Goal: Task Accomplishment & Management: Use online tool/utility

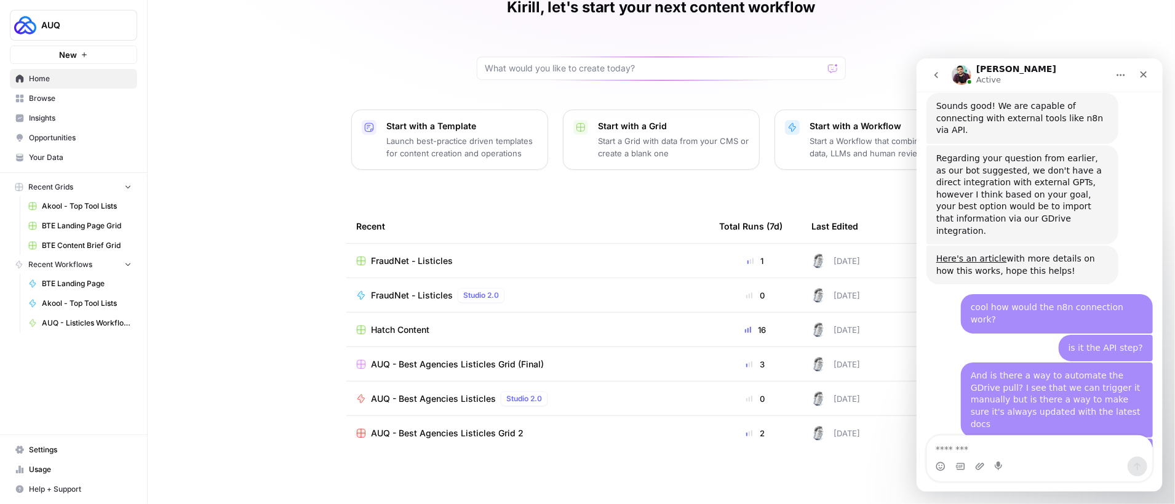
scroll to position [2931, 0]
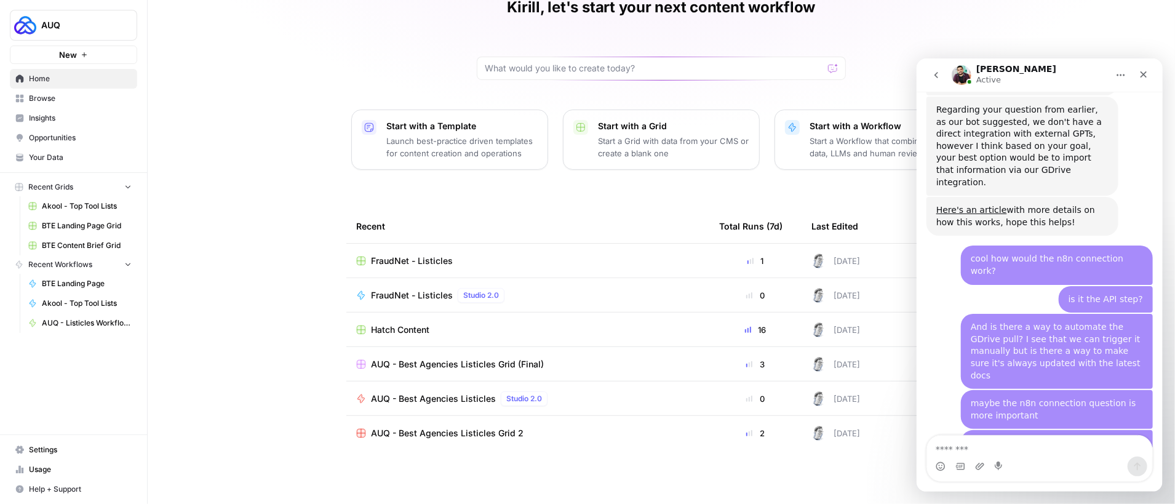
click at [92, 58] on button "New" at bounding box center [73, 55] width 127 height 18
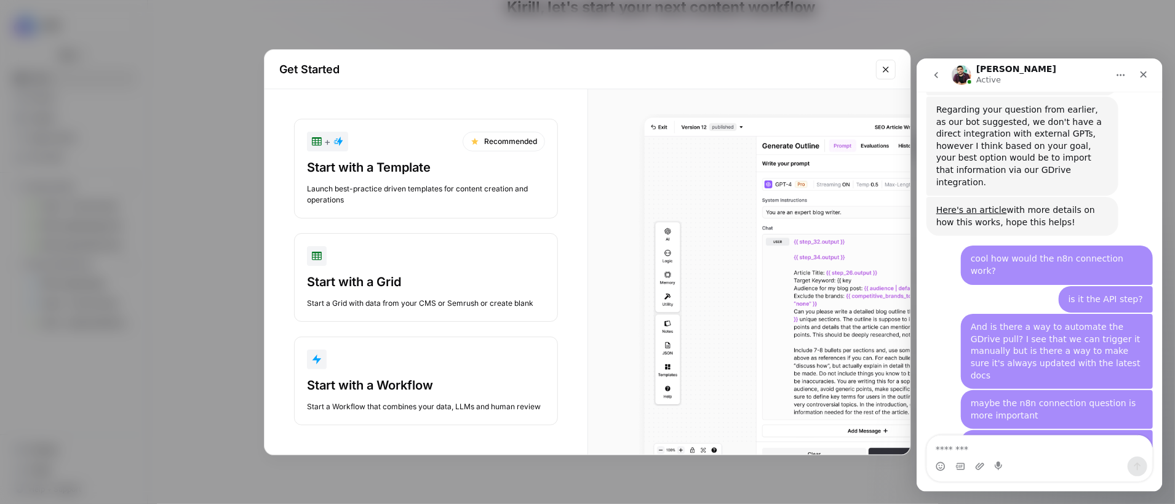
click at [386, 386] on div "Start with a Workflow" at bounding box center [426, 385] width 238 height 17
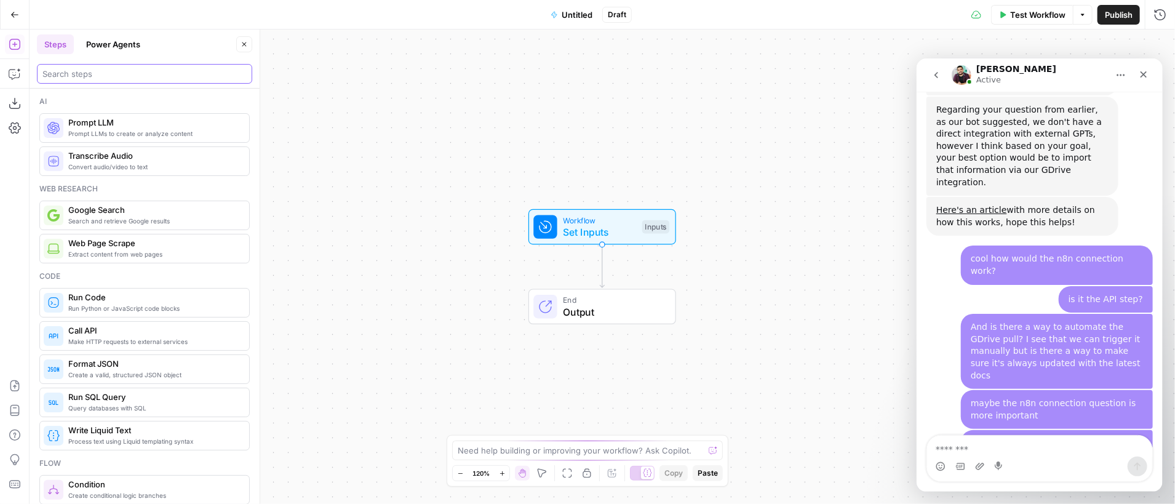
click at [110, 76] on input "search" at bounding box center [144, 74] width 204 height 12
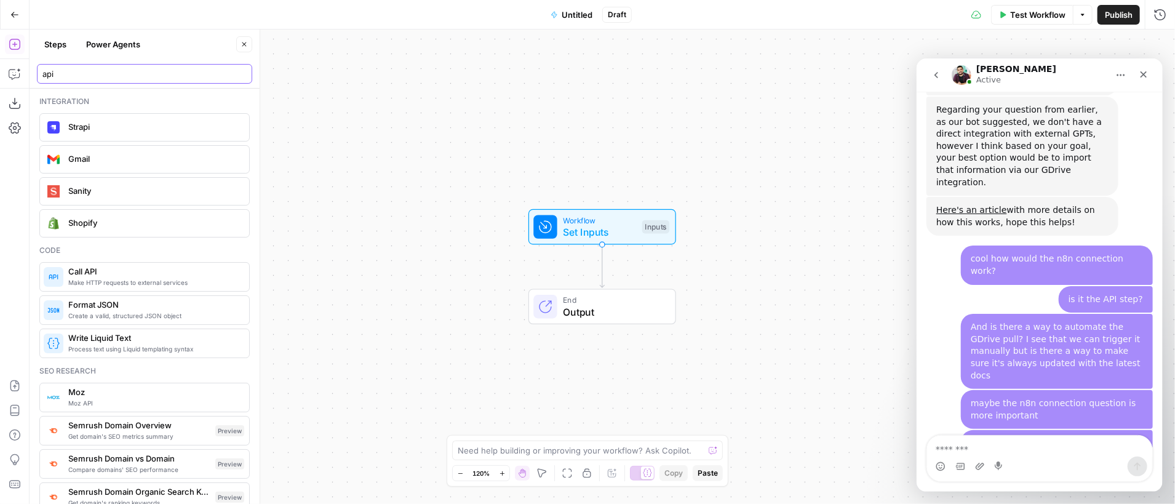
type input "api"
click at [142, 269] on span "Call API" at bounding box center [153, 271] width 171 height 12
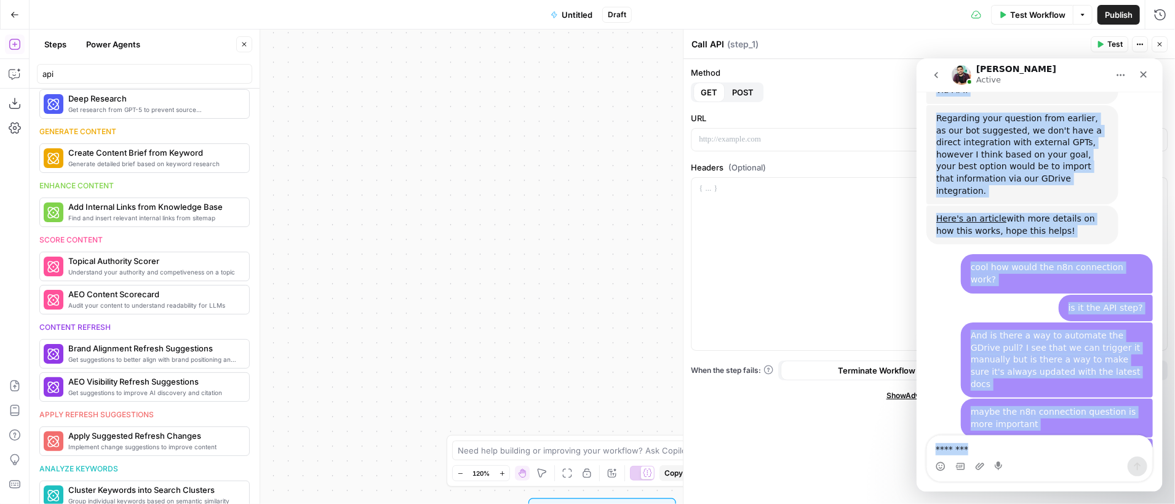
scroll to position [2932, 0]
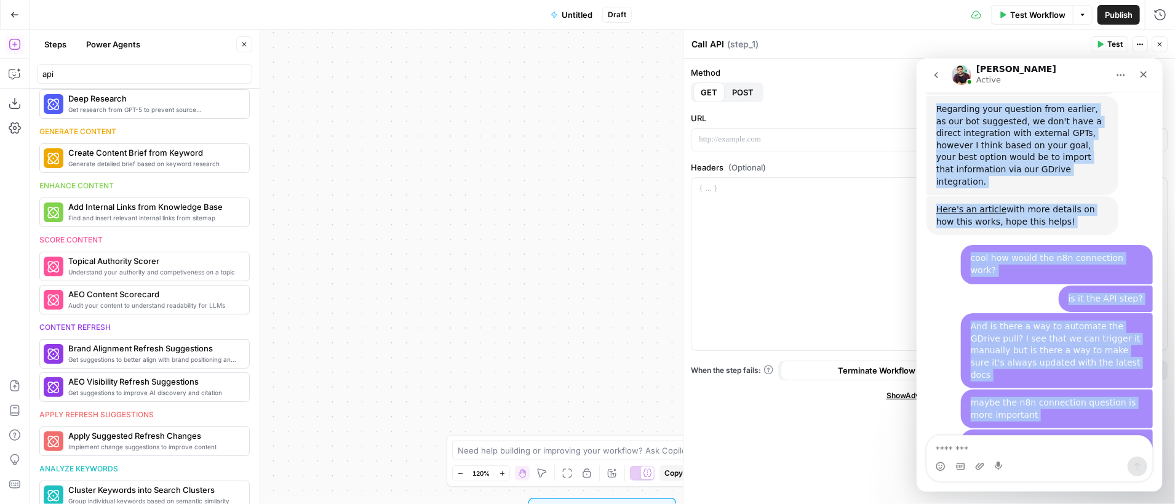
drag, startPoint x: 1142, startPoint y: 73, endPoint x: 978, endPoint y: 446, distance: 407.6
click at [978, 446] on div "[PERSON_NAME] Active Ask us anything, or share your feedback. Hi there! This is…" at bounding box center [1039, 274] width 246 height 433
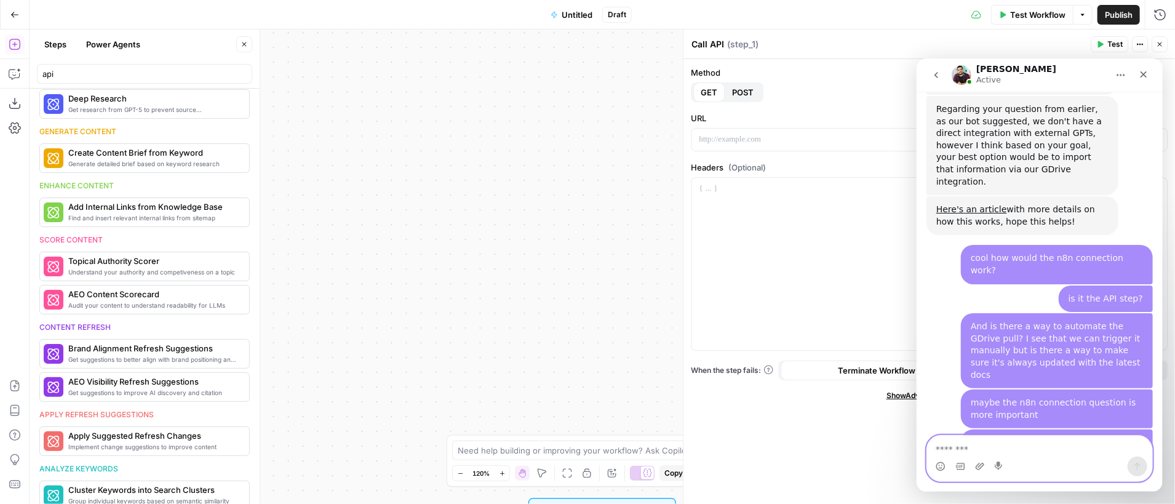
click at [978, 448] on textarea "Message…" at bounding box center [1039, 445] width 225 height 21
type textarea "**********"
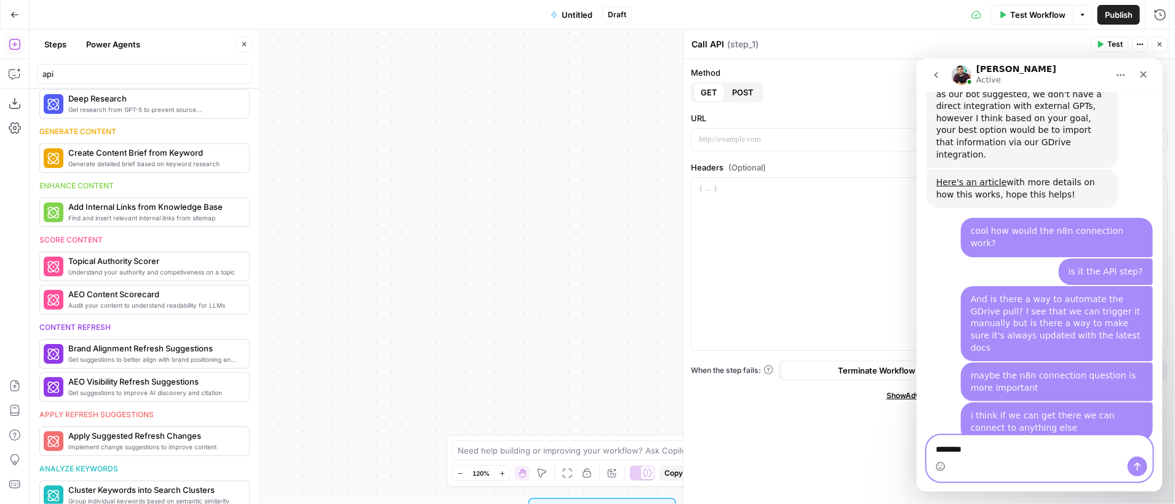
type textarea "*********"
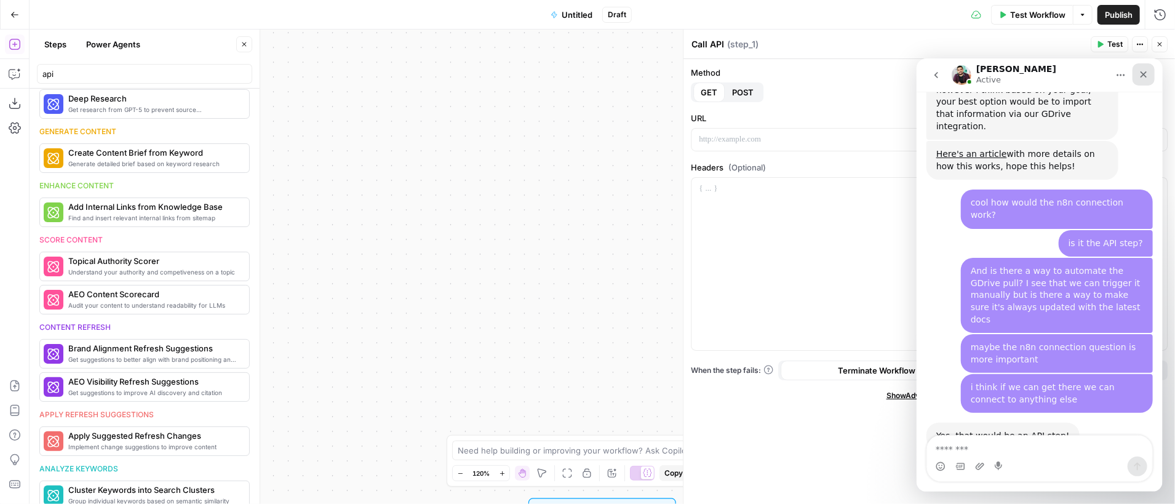
click at [1146, 75] on icon "Close" at bounding box center [1143, 74] width 10 height 10
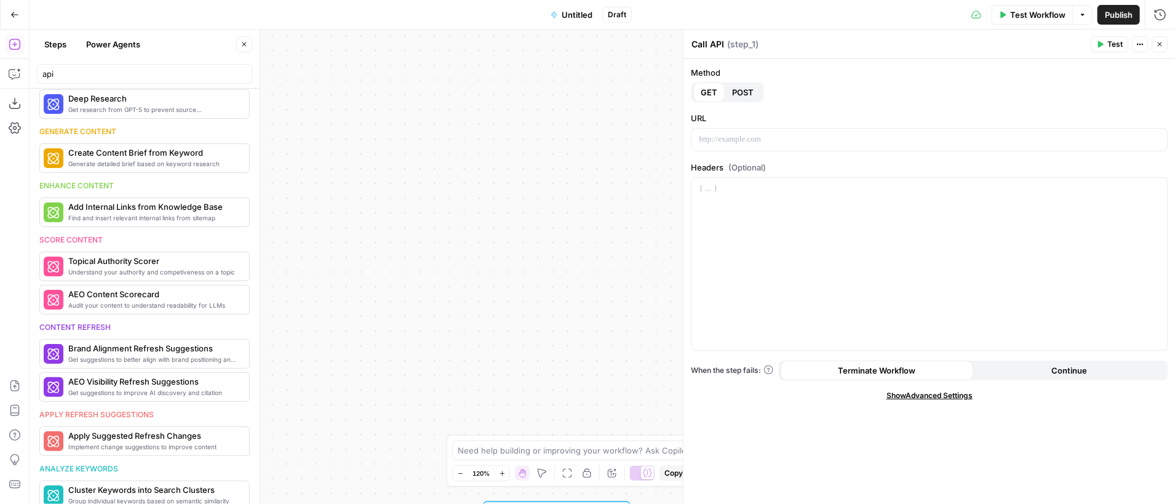
drag, startPoint x: 538, startPoint y: 172, endPoint x: 441, endPoint y: 176, distance: 97.3
click at [441, 176] on div "Workflow Set Inputs Inputs Call API Call API Step 1 End Output" at bounding box center [603, 267] width 1146 height 474
drag, startPoint x: 418, startPoint y: 300, endPoint x: 342, endPoint y: 260, distance: 86.2
click at [393, 305] on div "Workflow Set Inputs Inputs Call API Call API Step 1 End Output" at bounding box center [603, 267] width 1146 height 474
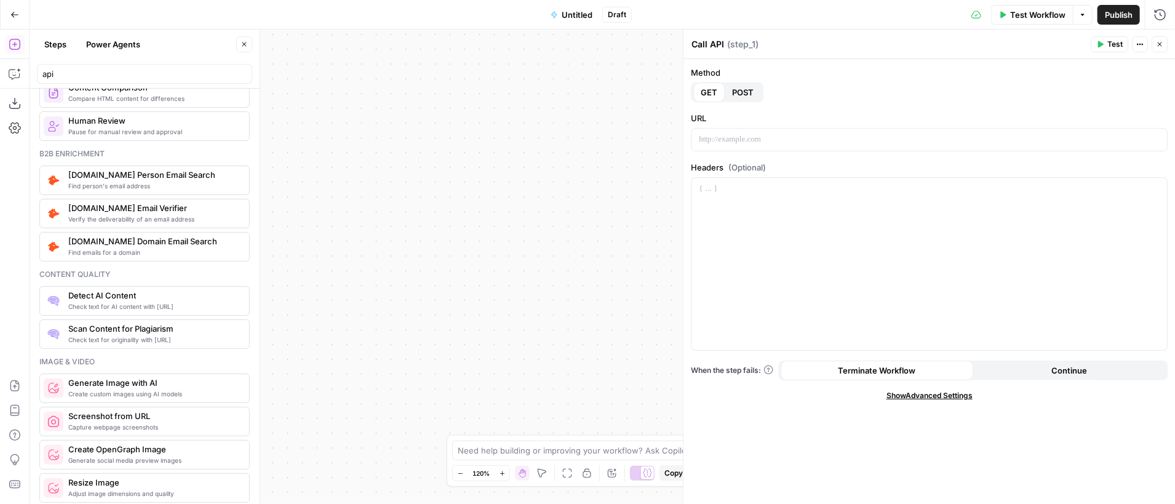
scroll to position [798, 0]
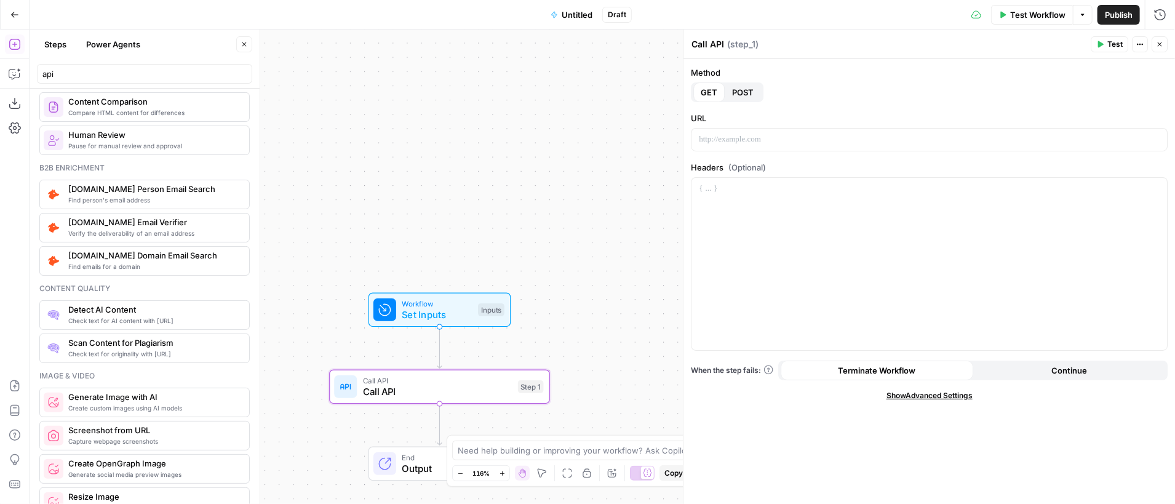
drag, startPoint x: 496, startPoint y: 337, endPoint x: 542, endPoint y: 217, distance: 128.6
click at [542, 217] on div "Workflow Set Inputs Inputs Call API Call API Step 1 End Output" at bounding box center [603, 267] width 1146 height 474
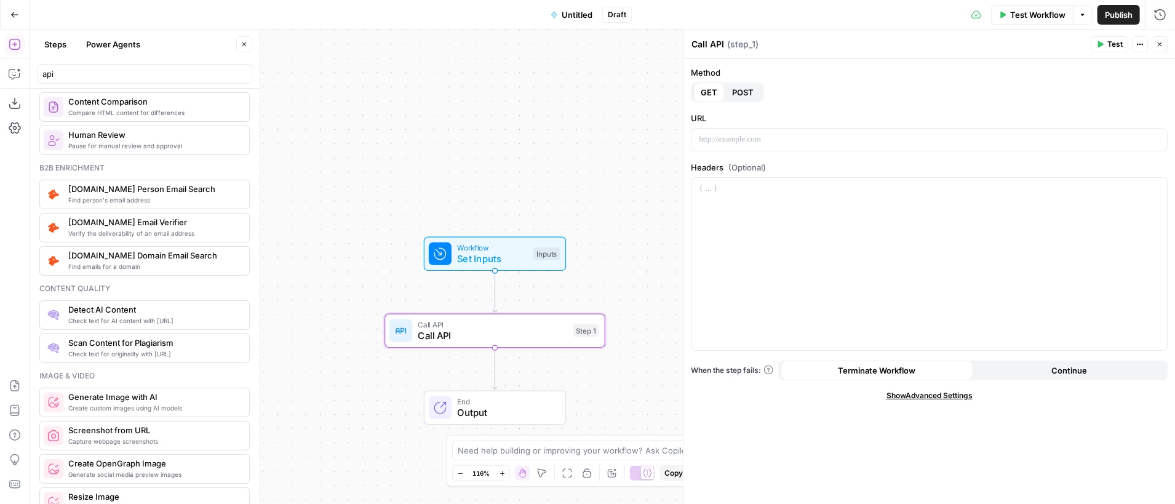
drag, startPoint x: 537, startPoint y: 185, endPoint x: 572, endPoint y: 141, distance: 56.0
click at [572, 141] on div "Workflow Set Inputs Inputs Call API Call API Step 1 End Output" at bounding box center [603, 267] width 1146 height 474
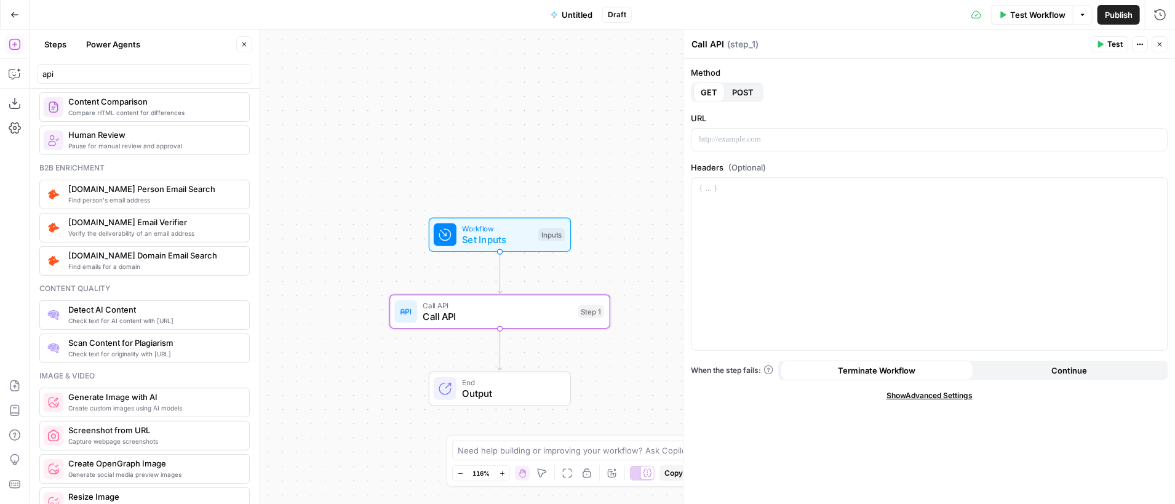
scroll to position [2999, 0]
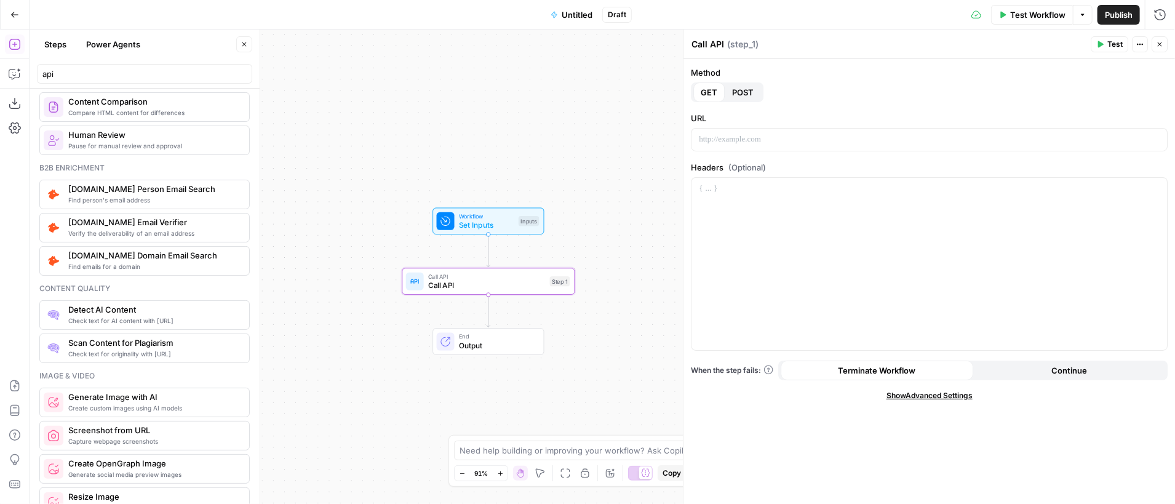
drag, startPoint x: 363, startPoint y: 199, endPoint x: 378, endPoint y: 192, distance: 17.1
click at [378, 192] on div "Workflow Set Inputs Inputs Call API Call API Step 1 End Output" at bounding box center [603, 267] width 1146 height 474
